Goal: Check status

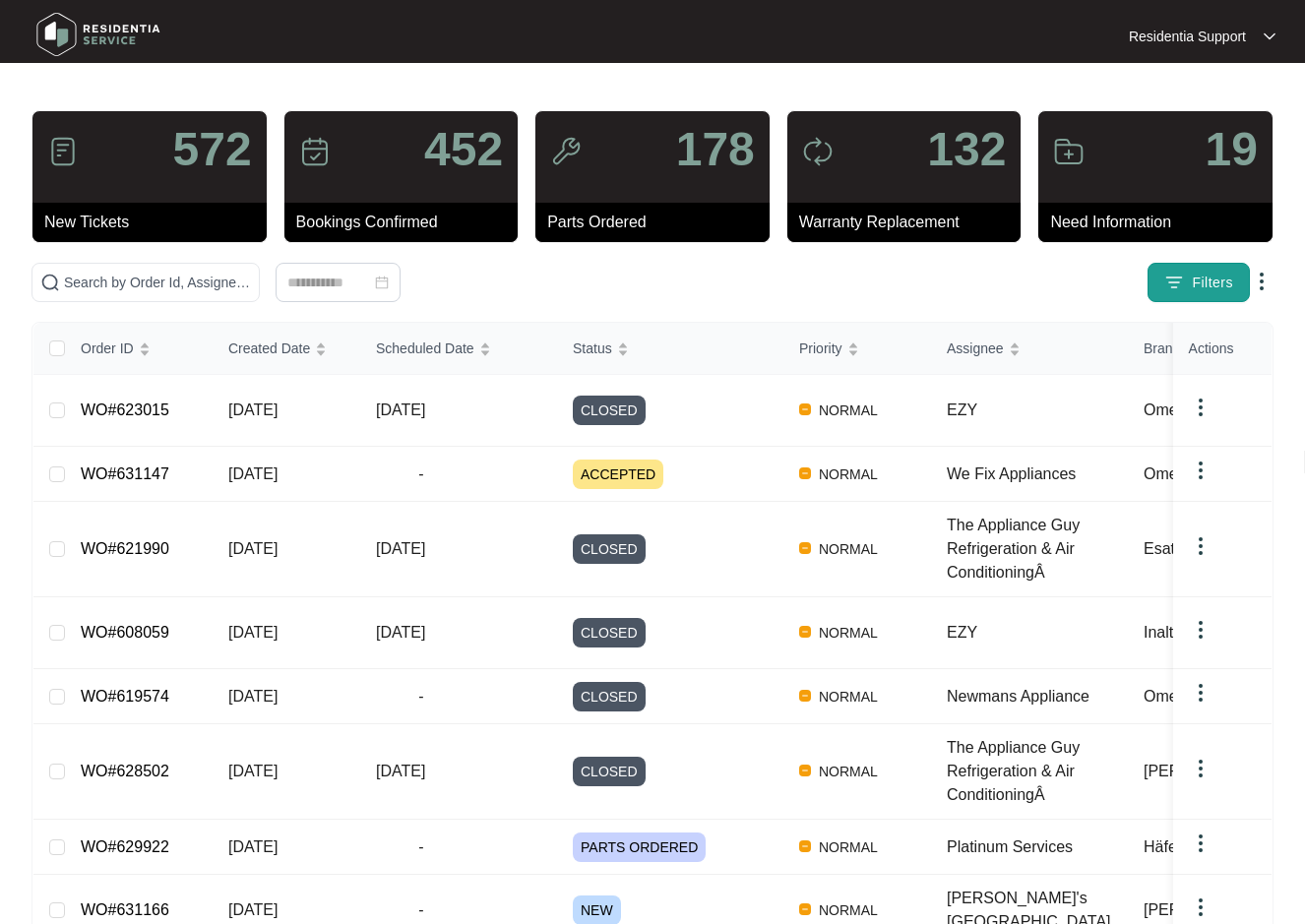
click at [1188, 288] on button "Filters" at bounding box center [1199, 283] width 103 height 40
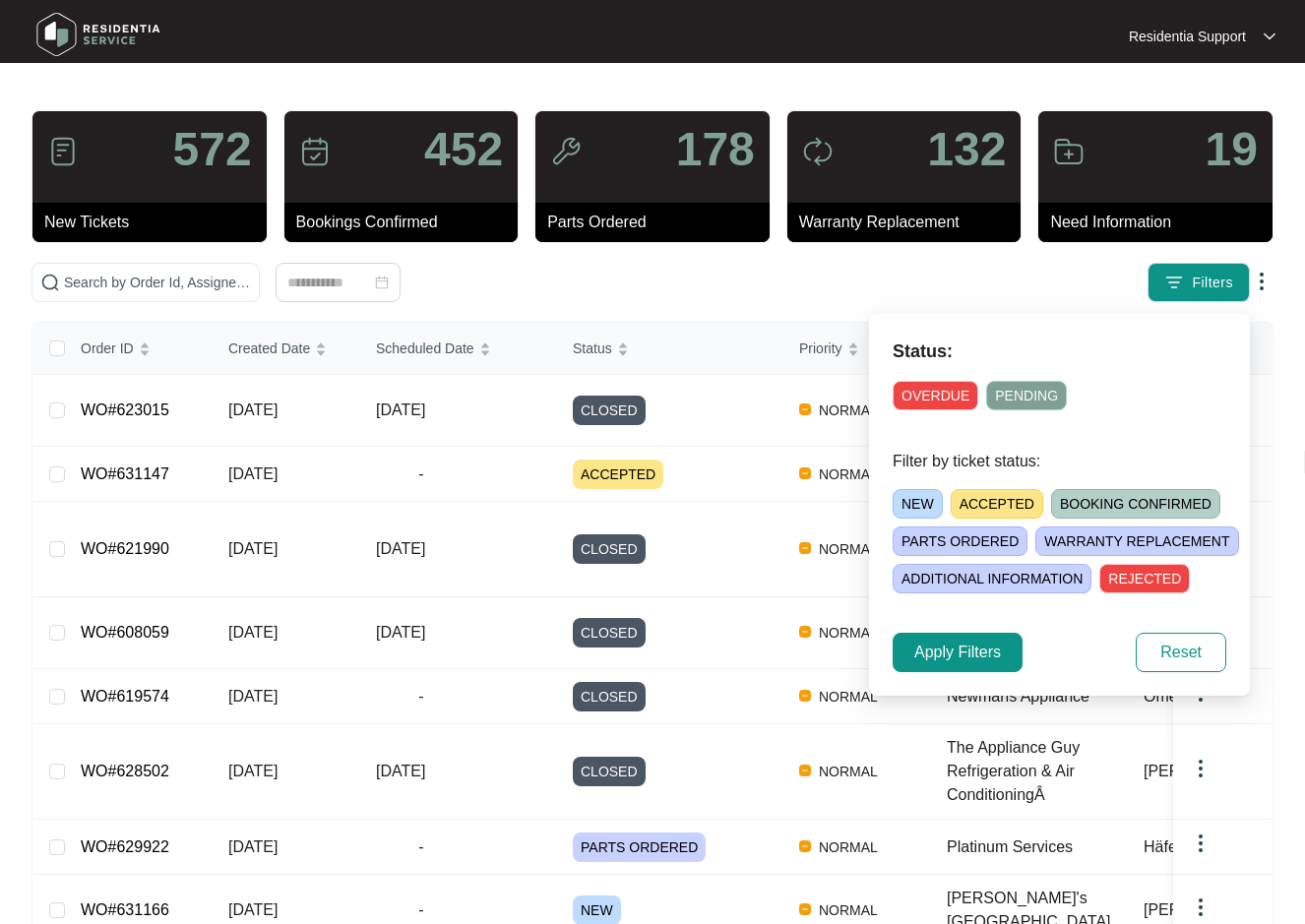
click at [916, 391] on span "OVERDUE" at bounding box center [935, 395] width 86 height 30
click at [976, 646] on span "Apply Filters" at bounding box center [958, 652] width 87 height 24
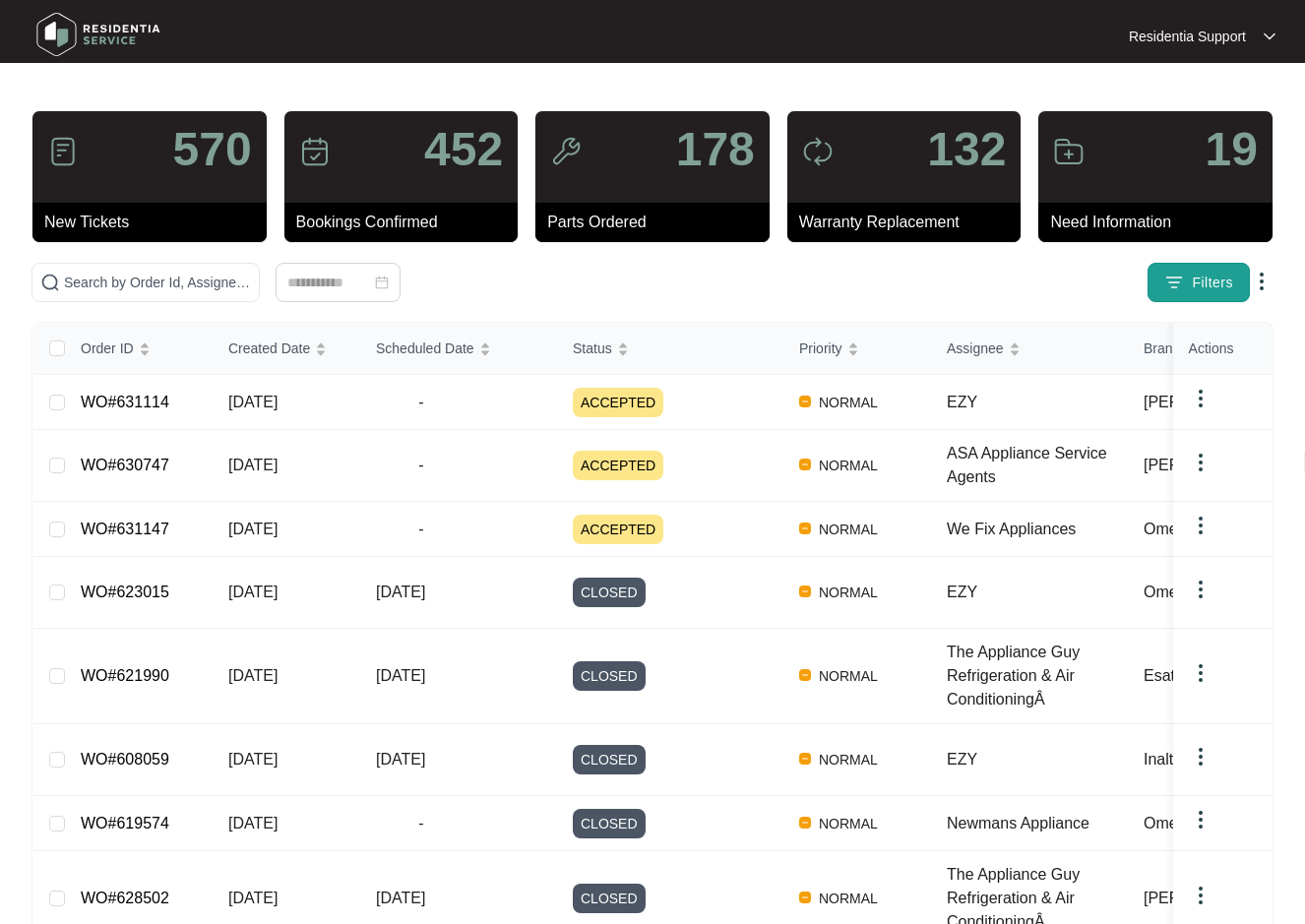
click at [1192, 288] on span "Filters" at bounding box center [1213, 283] width 42 height 21
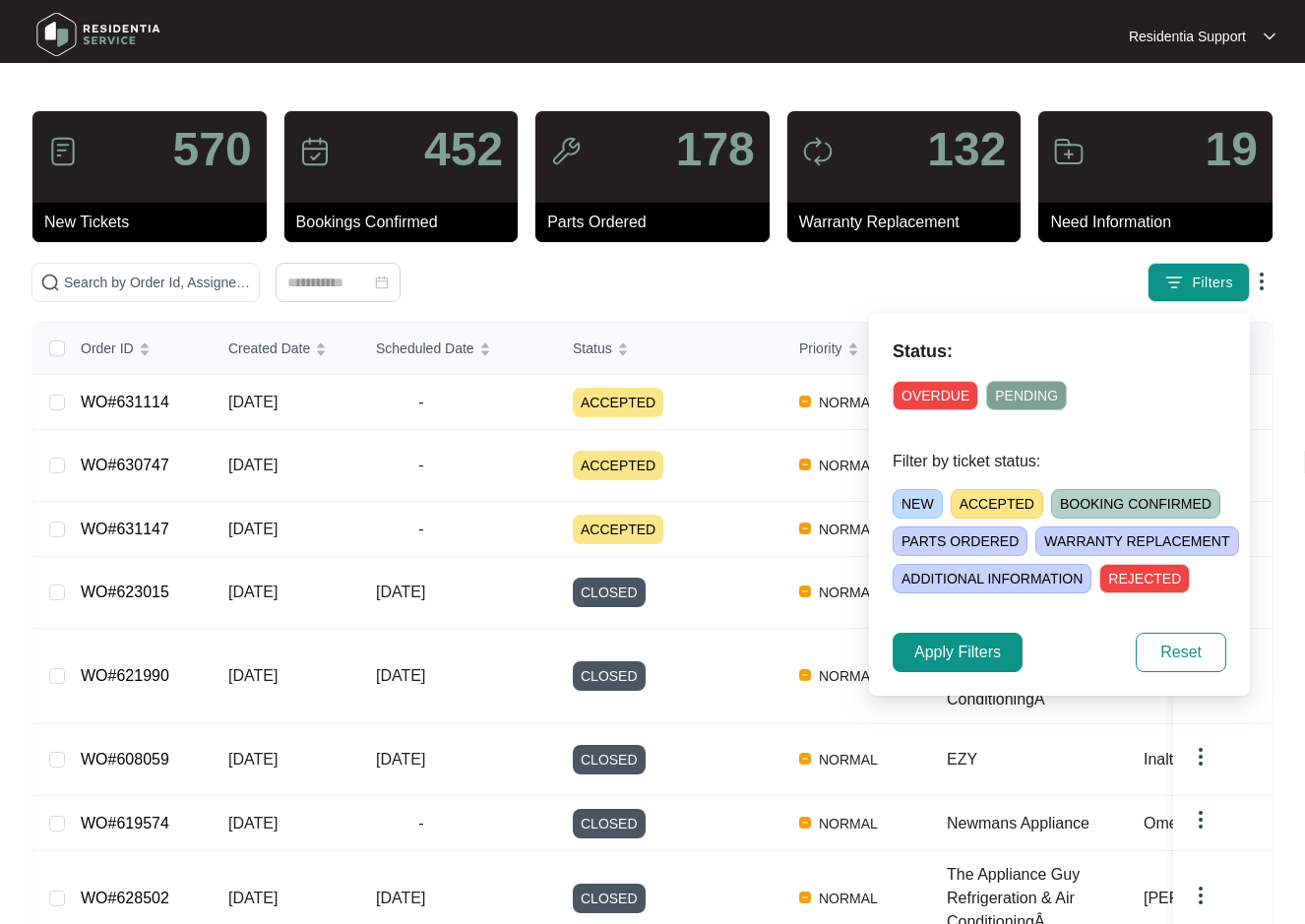
click at [941, 396] on span "OVERDUE" at bounding box center [935, 395] width 86 height 30
click at [969, 647] on span "Apply Filters" at bounding box center [958, 652] width 87 height 24
